Goal: Navigation & Orientation: Find specific page/section

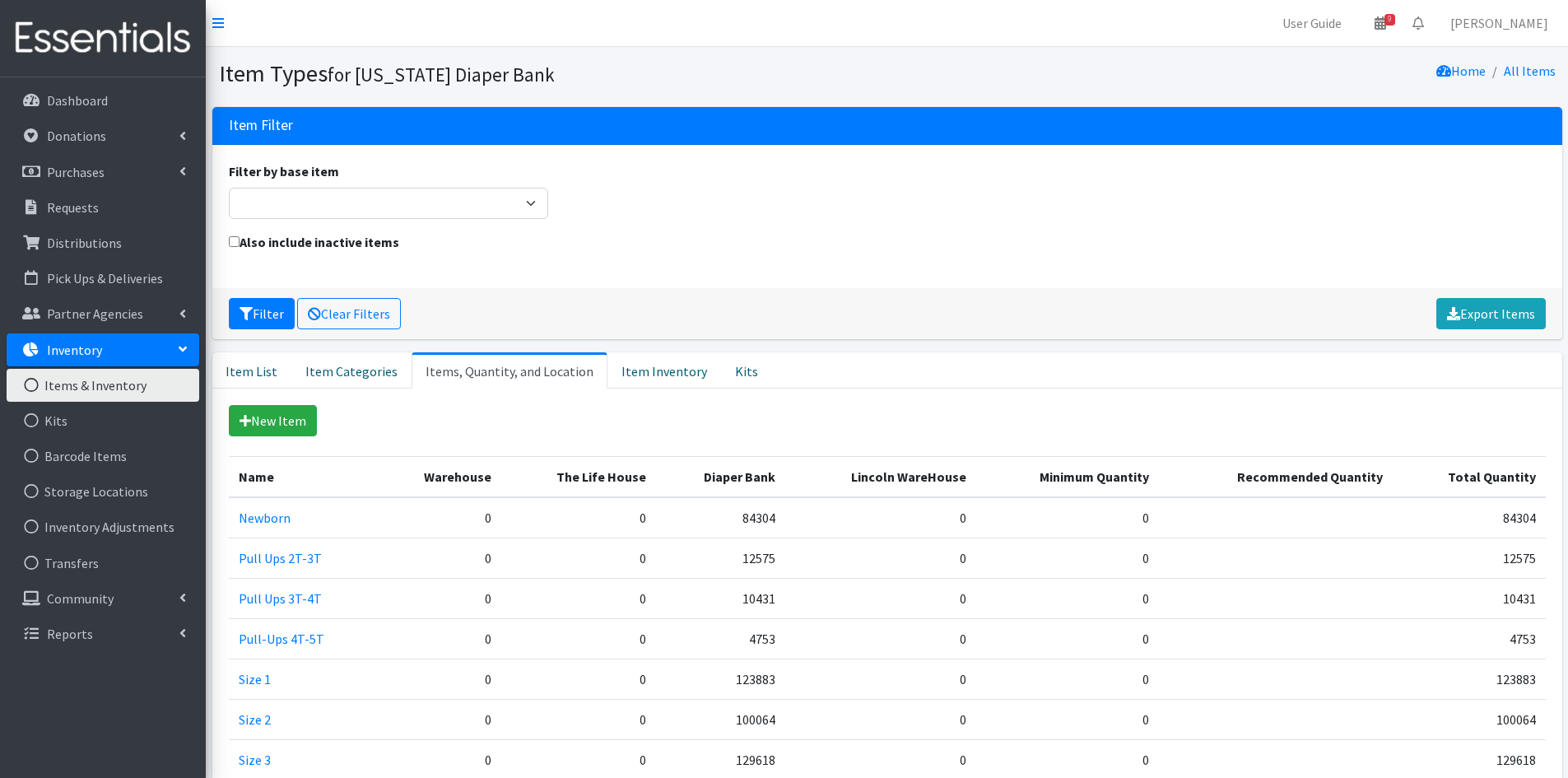
scroll to position [309, 0]
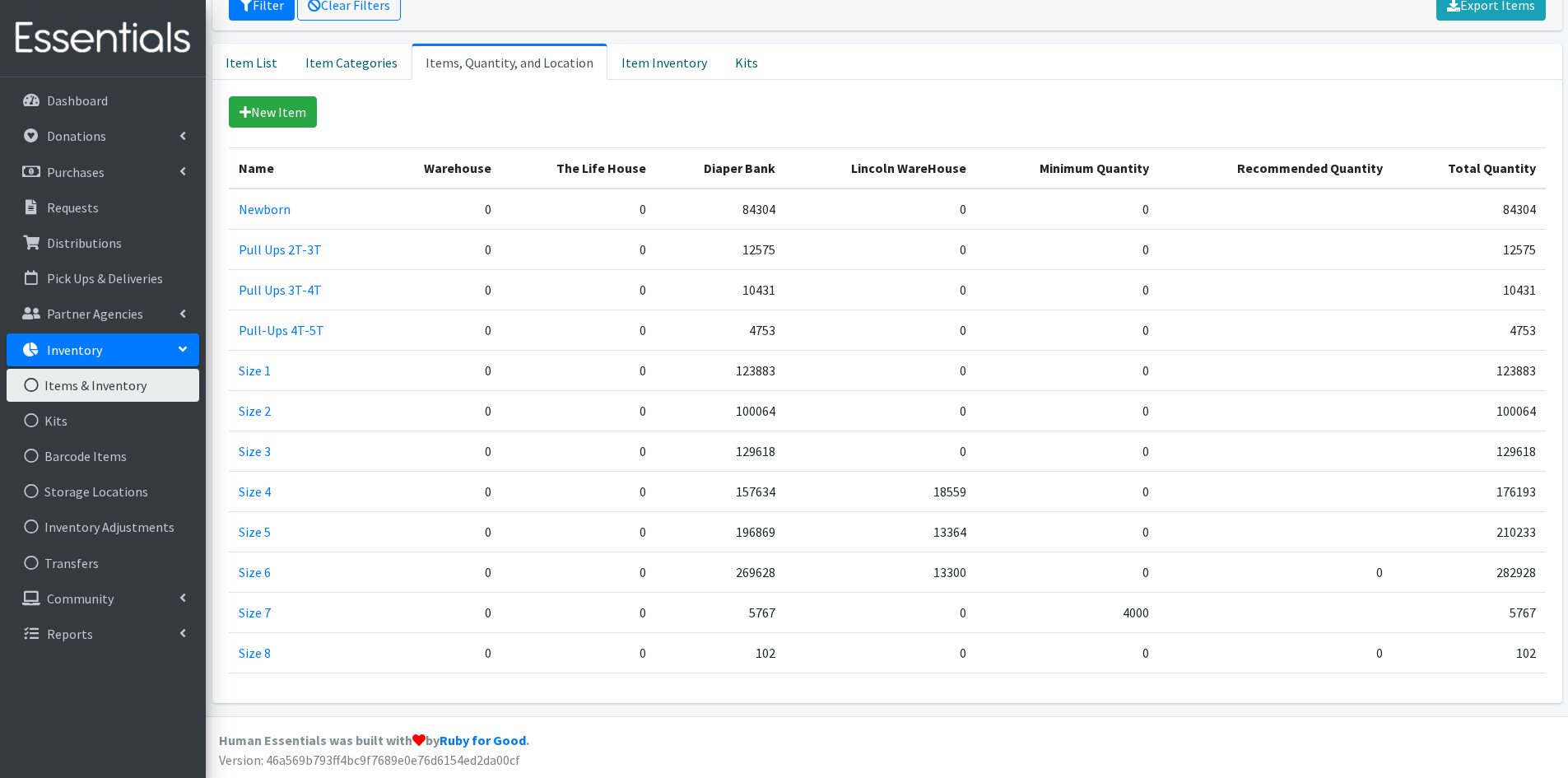
click at [125, 383] on link "Items & Inventory" at bounding box center [103, 385] width 193 height 33
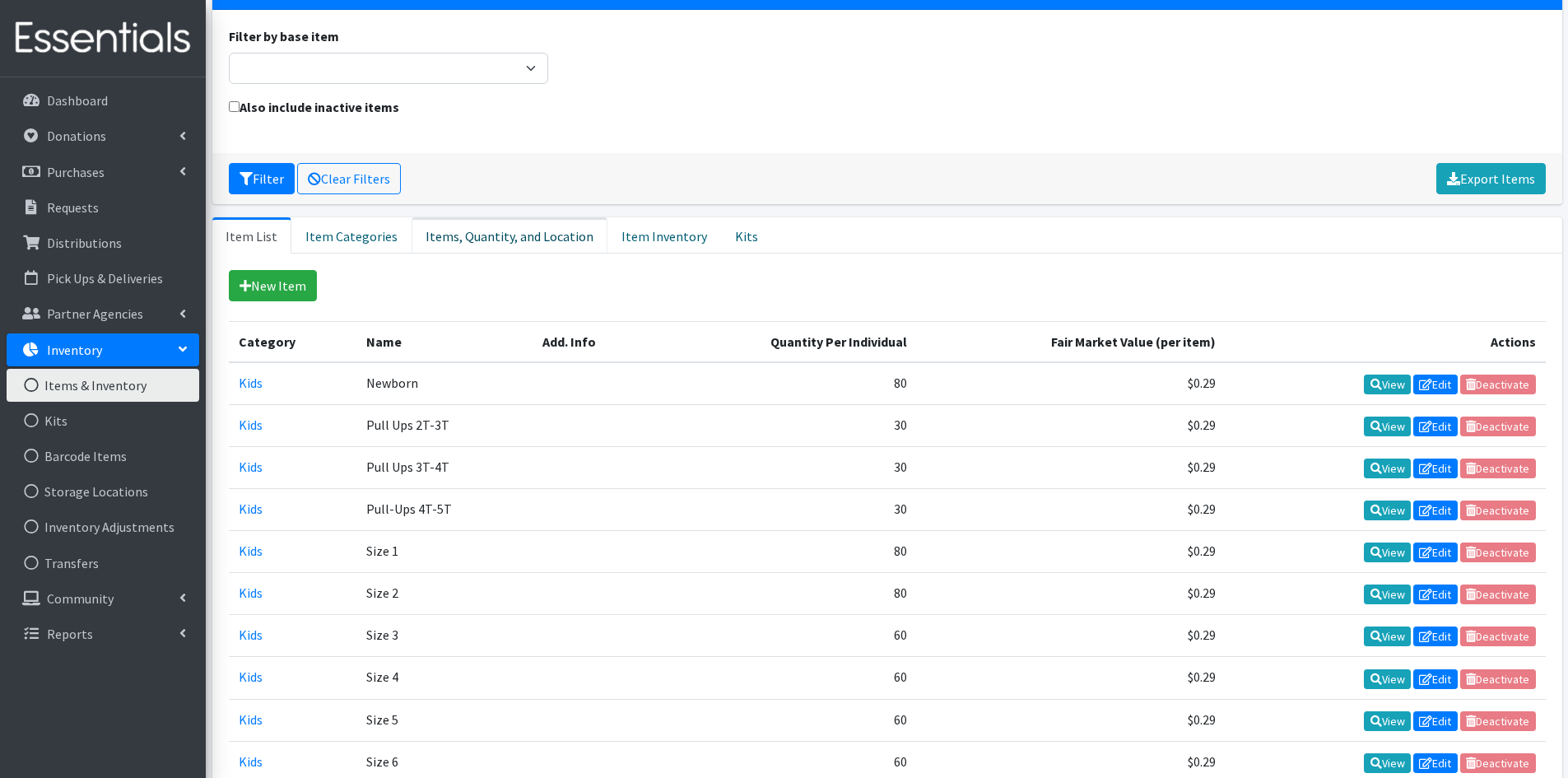
scroll to position [164, 0]
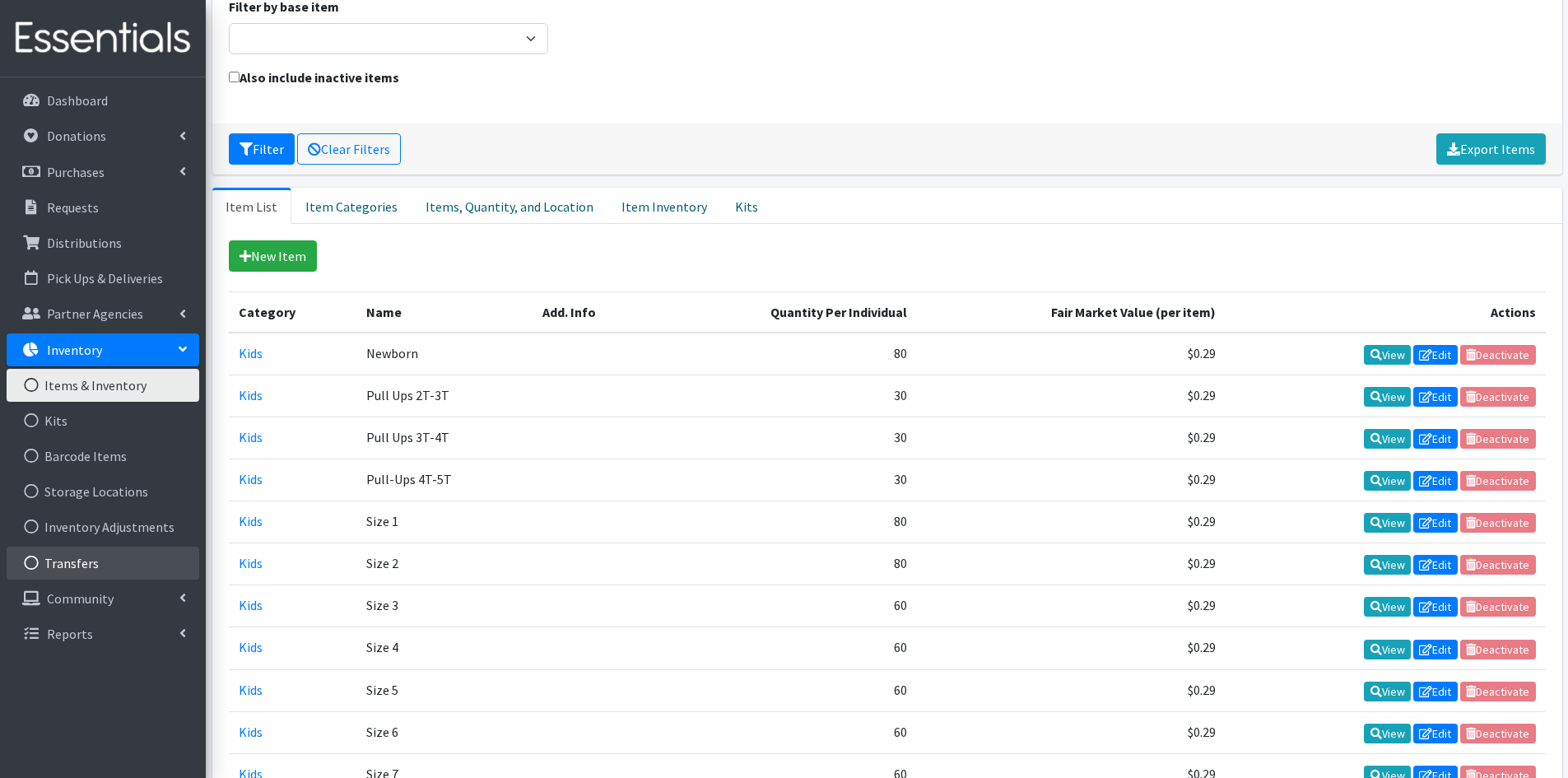
click at [100, 562] on link "Transfers" at bounding box center [103, 563] width 193 height 33
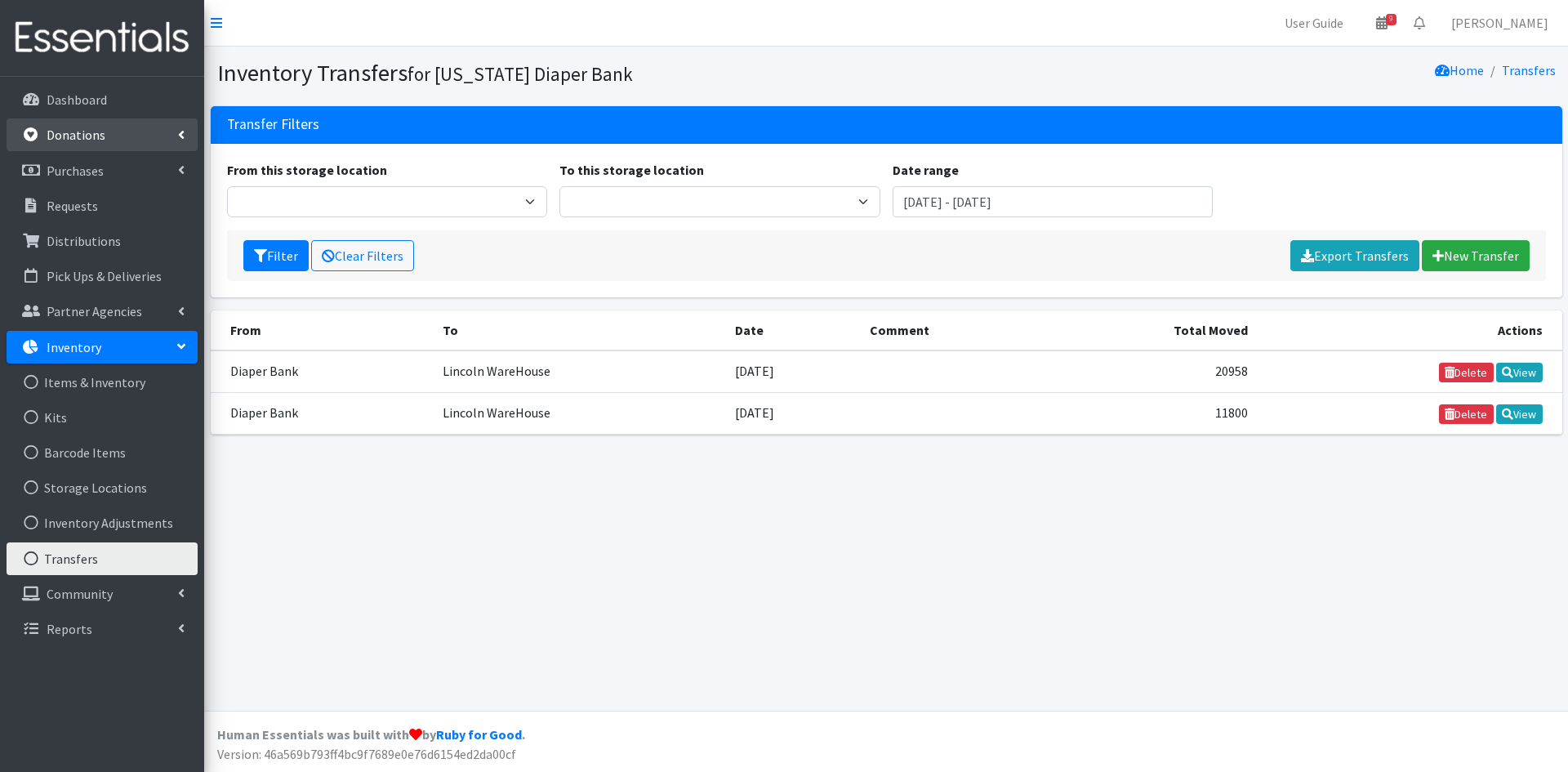
click at [70, 130] on p "Donations" at bounding box center [76, 135] width 59 height 16
